Goal: Information Seeking & Learning: Learn about a topic

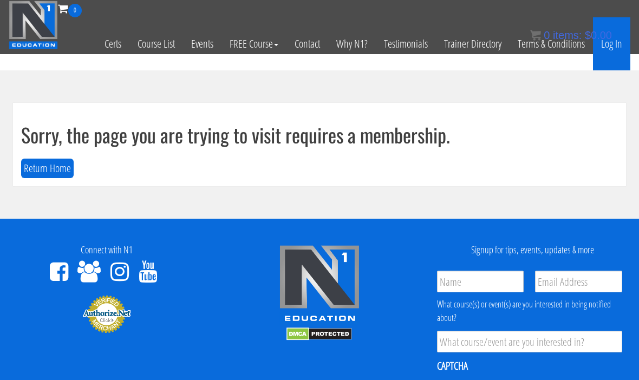
click at [616, 55] on link "Log In" at bounding box center [611, 43] width 37 height 53
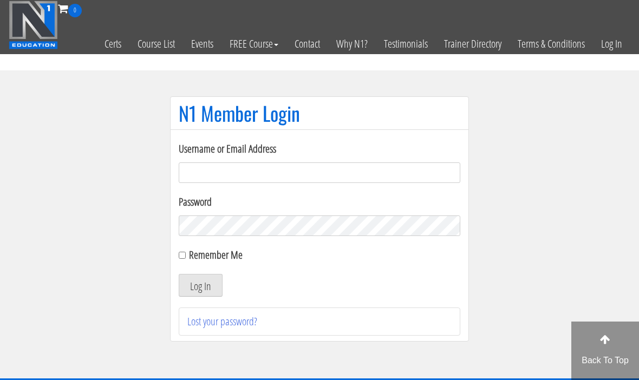
scroll to position [83, 0]
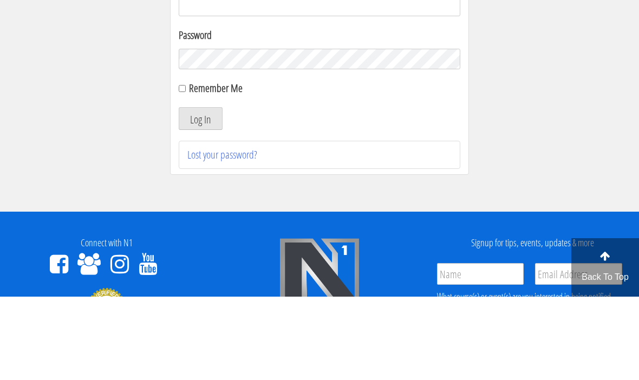
type input "y"
type input "tmg77920@gmail.com"
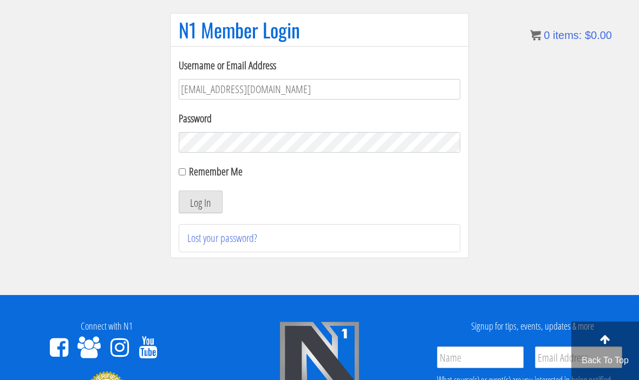
scroll to position [83, 0]
click at [186, 172] on input "Remember Me" at bounding box center [182, 172] width 7 height 7
checkbox input "true"
click at [207, 200] on button "Log In" at bounding box center [201, 202] width 44 height 23
click at [207, 207] on button "Log In" at bounding box center [201, 202] width 44 height 23
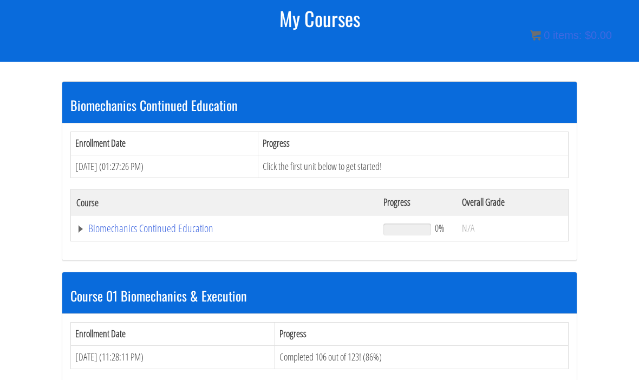
scroll to position [191, 0]
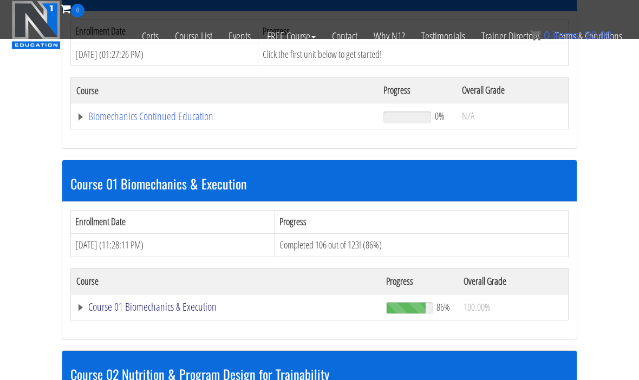
click at [198, 122] on link "Course 01 Biomechanics & Execution" at bounding box center [224, 116] width 296 height 11
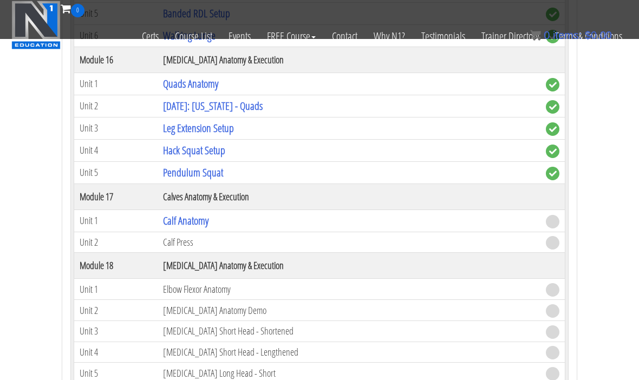
scroll to position [3099, 0]
click at [207, 220] on link "Calf Anatomy" at bounding box center [185, 221] width 45 height 15
